Goal: Browse casually: Explore the website without a specific task or goal

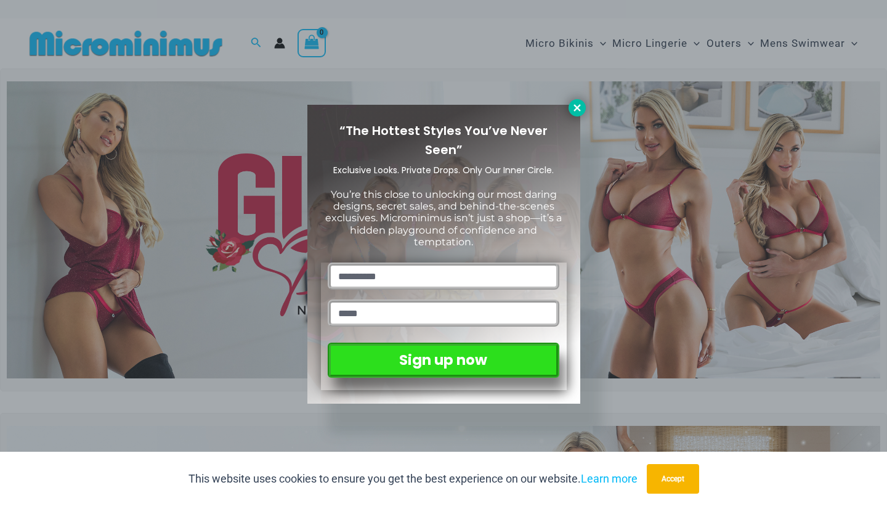
click at [574, 105] on icon at bounding box center [577, 107] width 7 height 7
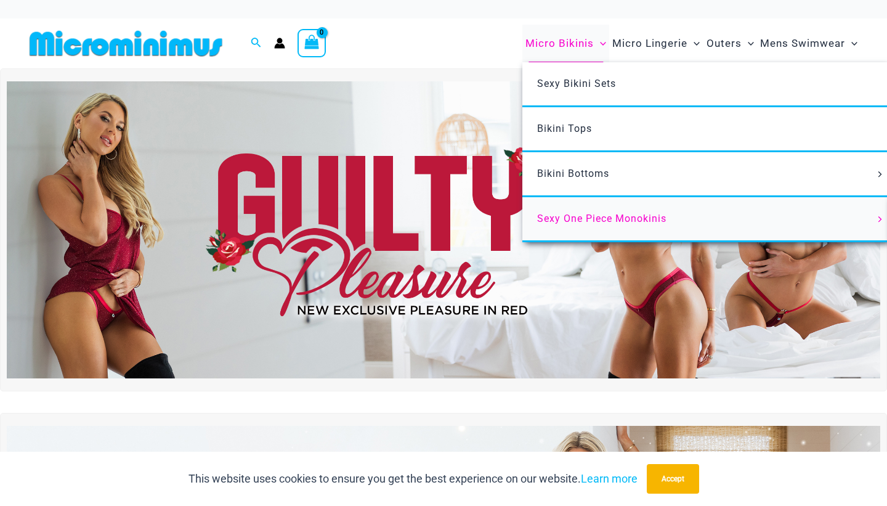
click at [559, 217] on span "Sexy One Piece Monokinis" at bounding box center [601, 219] width 129 height 12
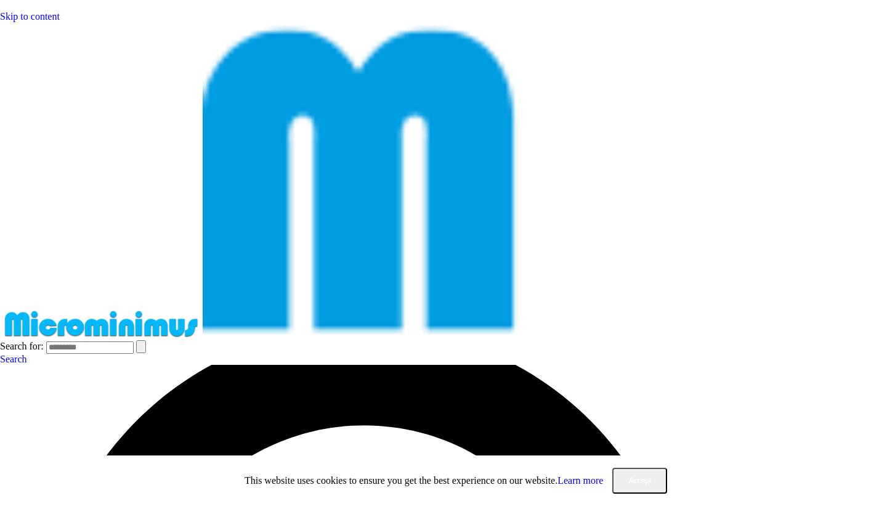
drag, startPoint x: 488, startPoint y: 123, endPoint x: 351, endPoint y: 121, distance: 137.4
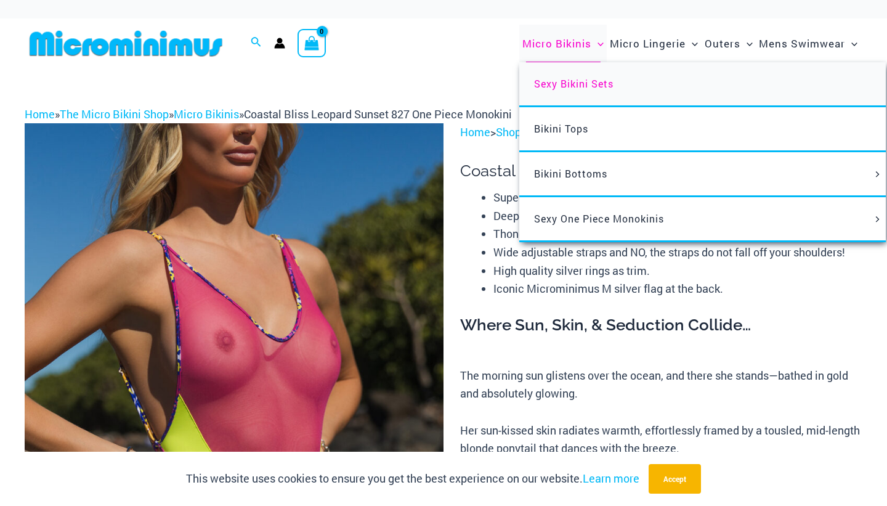
click at [548, 80] on span "Sexy Bikini Sets" at bounding box center [573, 83] width 79 height 13
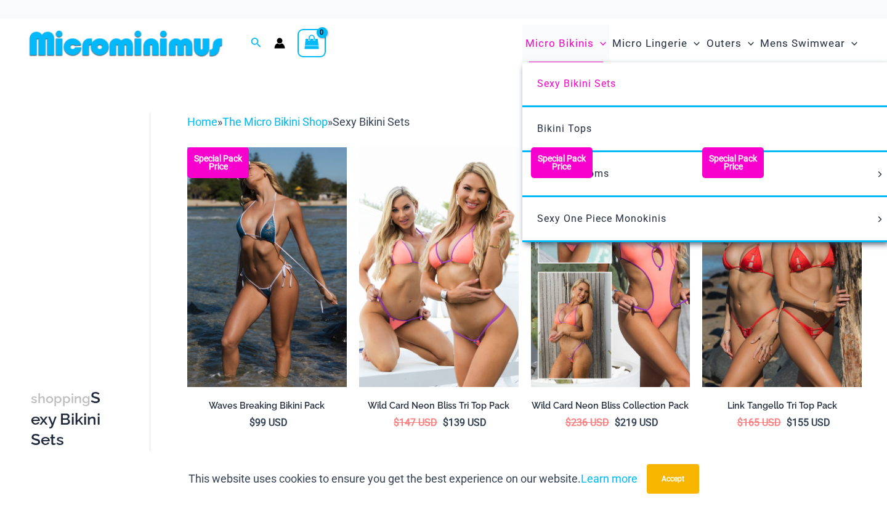
click at [571, 44] on span "Micro Bikinis" at bounding box center [560, 43] width 68 height 31
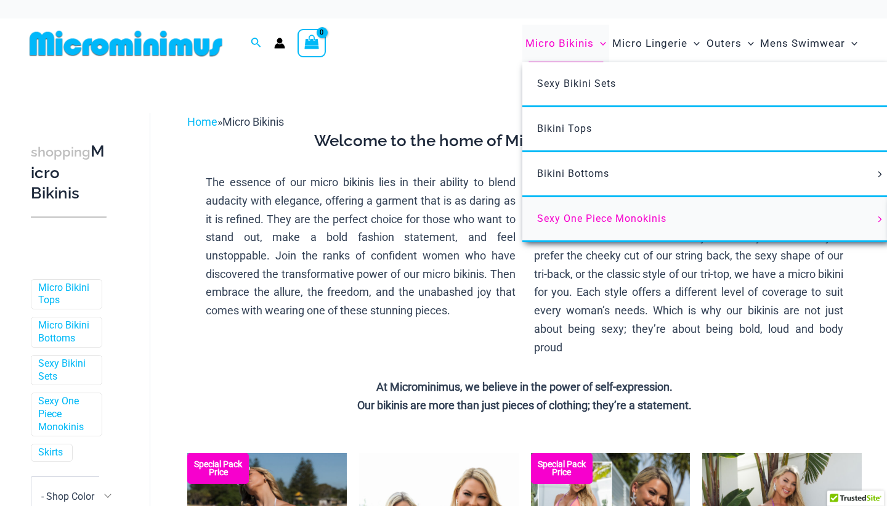
click at [551, 215] on span "Sexy One Piece Monokinis" at bounding box center [601, 219] width 129 height 12
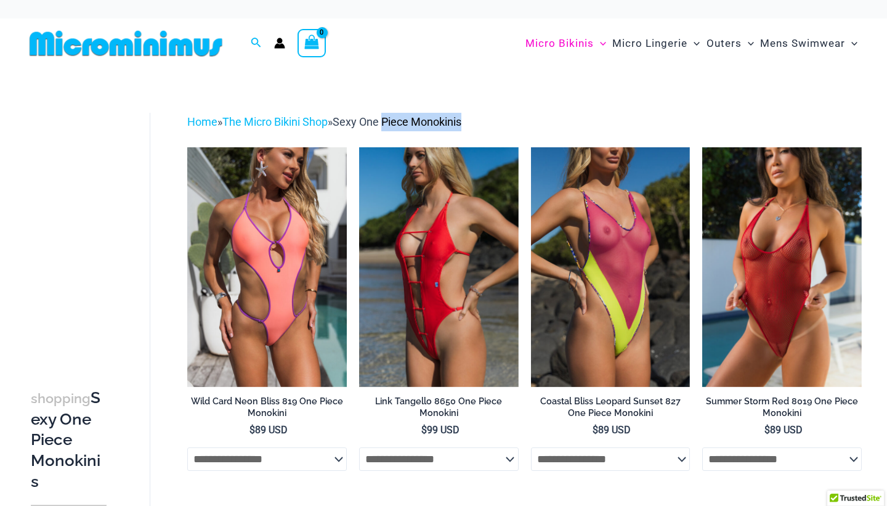
drag, startPoint x: 468, startPoint y: 116, endPoint x: 352, endPoint y: 124, distance: 115.5
click at [352, 124] on div "Home » The Micro Bikini Shop » Sexy One Piece Monokinis" at bounding box center [524, 122] width 675 height 18
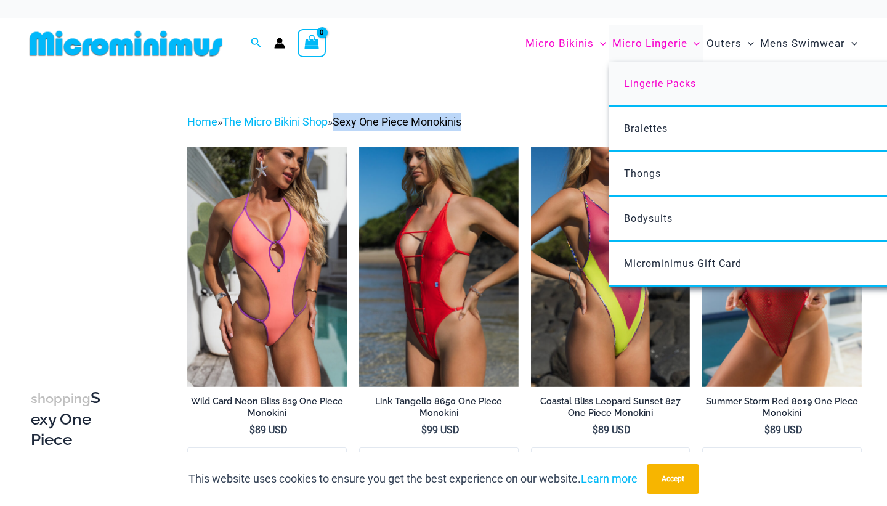
click at [646, 83] on span "Lingerie Packs" at bounding box center [660, 84] width 72 height 12
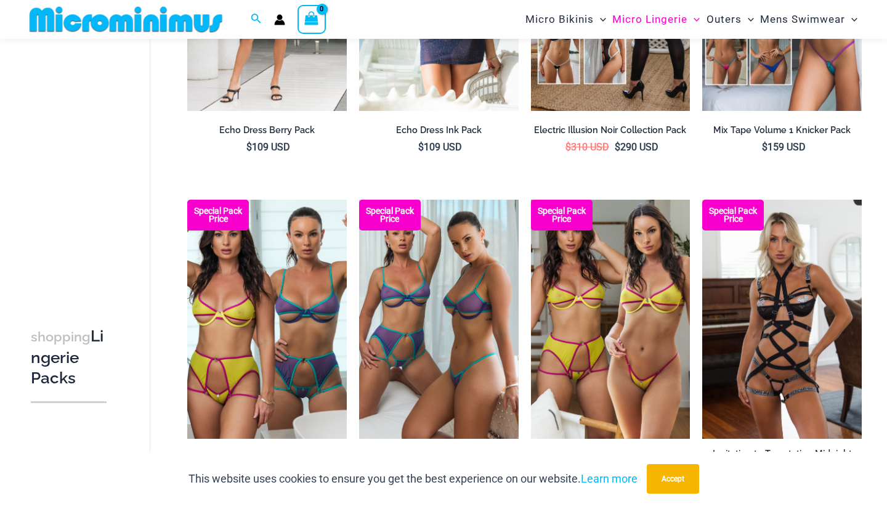
scroll to position [598, 0]
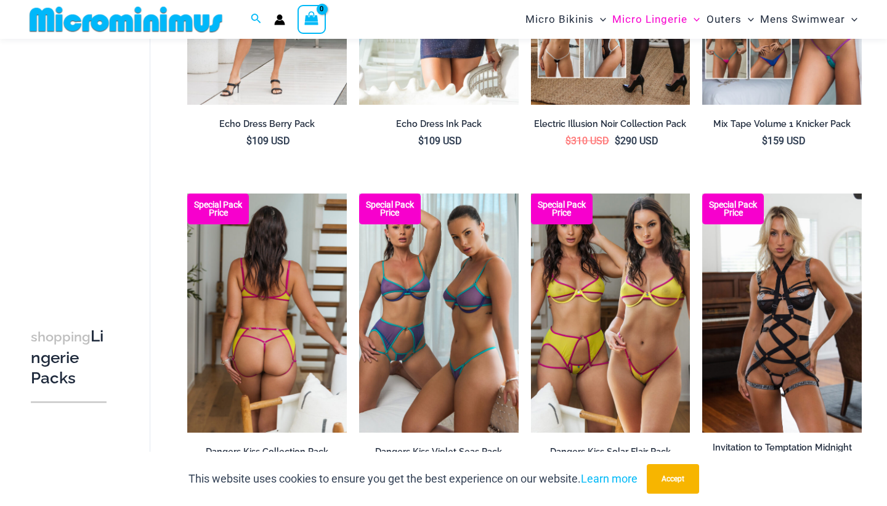
click at [272, 299] on img at bounding box center [267, 312] width 160 height 239
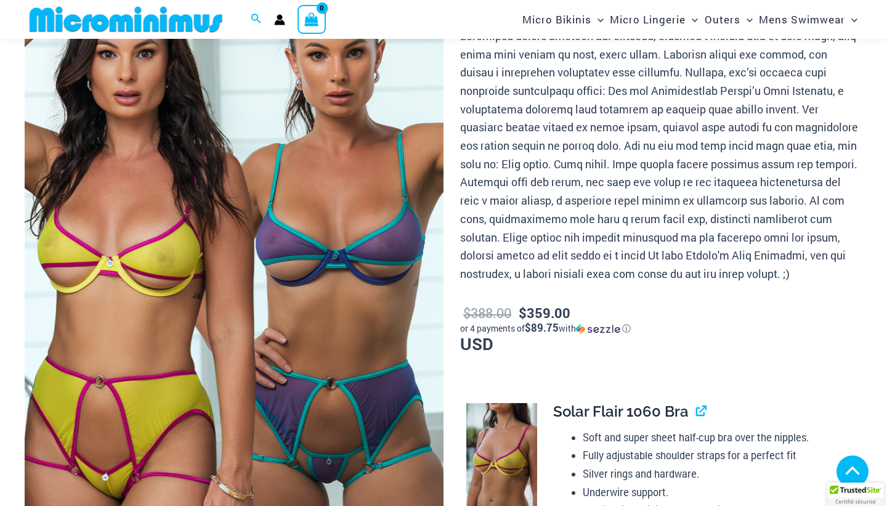
scroll to position [1130, 0]
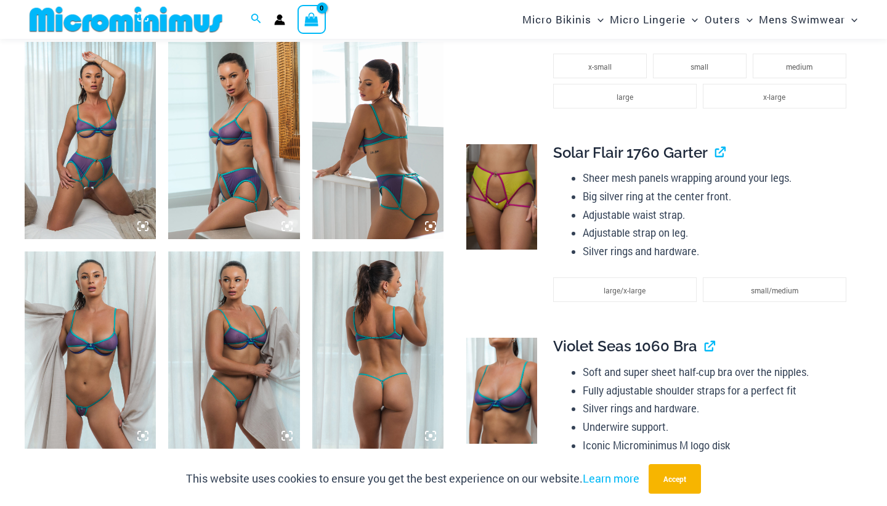
click at [493, 18] on div "Micro Bikinis Menu Toggle Sexy Bikini Sets Bikini Tops Bikini Bottoms Menu Togg…" at bounding box center [645, 19] width 434 height 39
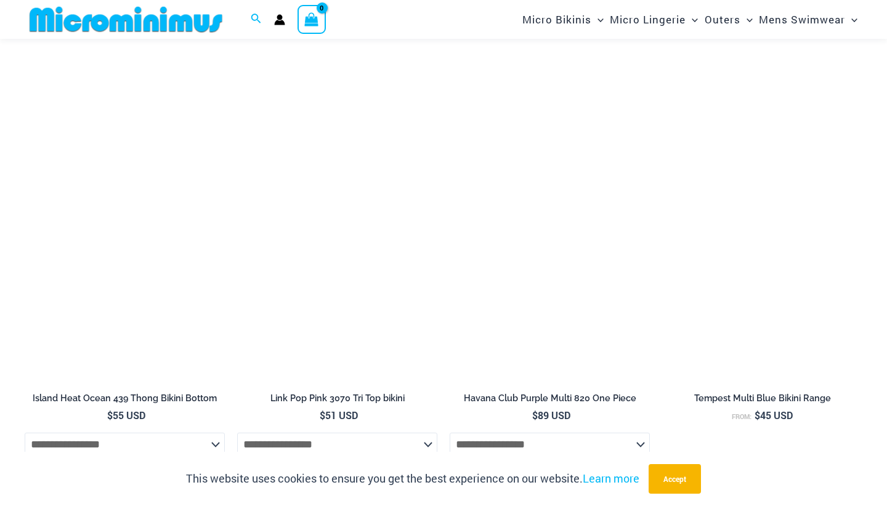
scroll to position [4182, 0]
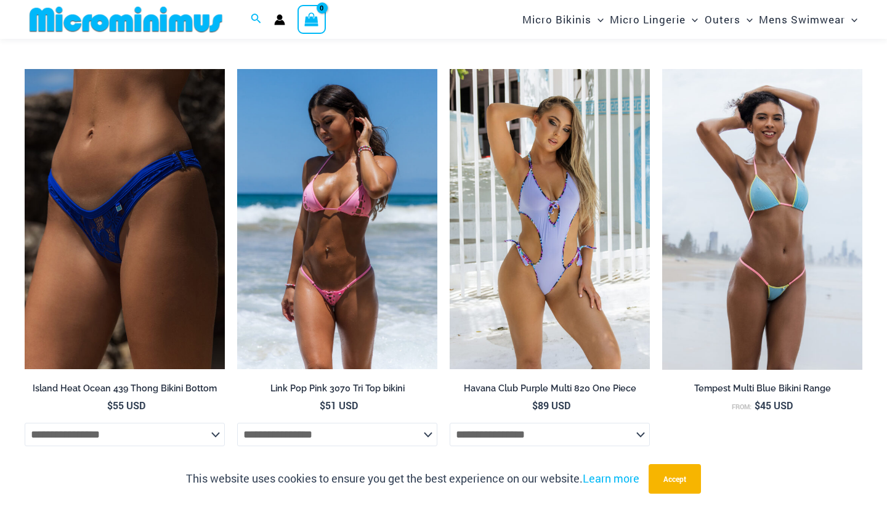
click at [323, 195] on img at bounding box center [337, 219] width 200 height 301
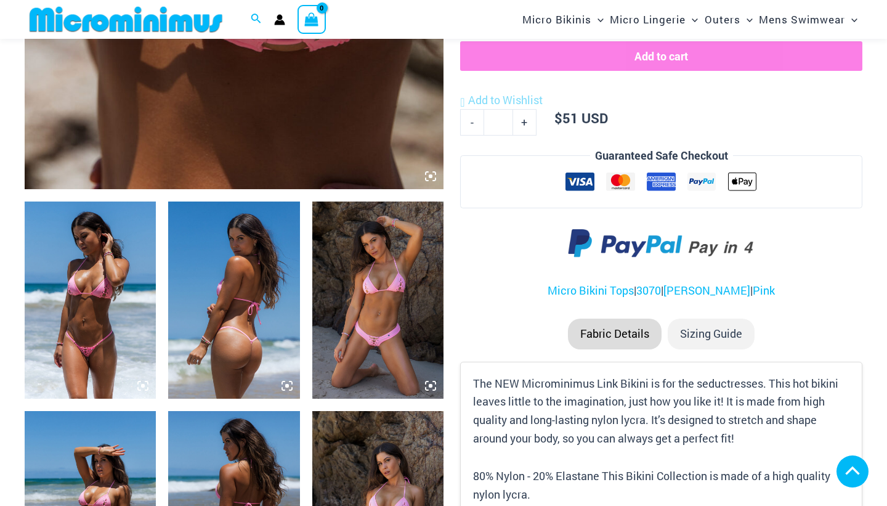
scroll to position [1388, 0]
